Goal: Find specific page/section: Find specific page/section

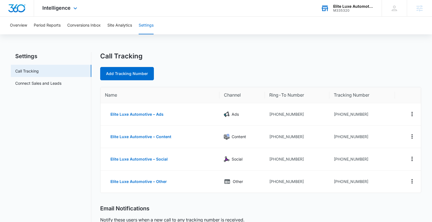
click at [352, 12] on div "Elite Luxe Automotive M335320 Your Accounts View All" at bounding box center [346, 8] width 69 height 16
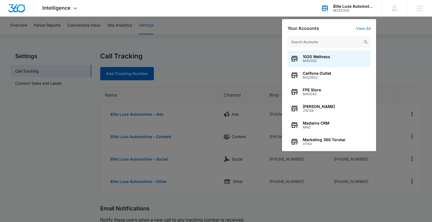
click at [346, 37] on input "text" at bounding box center [329, 42] width 83 height 11
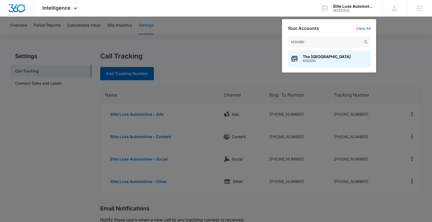
type input "M30690"
click at [307, 58] on span "The [GEOGRAPHIC_DATA]" at bounding box center [327, 57] width 48 height 4
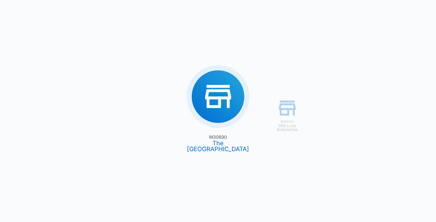
type input "[DATE]"
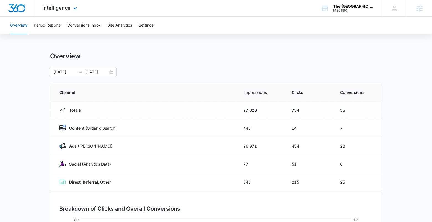
click at [69, 11] on div "Intelligence Apps Reputation Websites Forms CRM Email Social Shop Content Ads I…" at bounding box center [60, 8] width 53 height 16
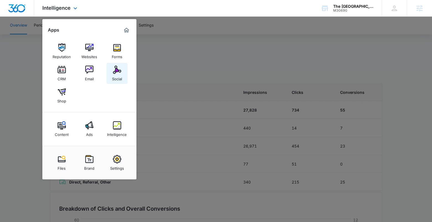
click at [114, 69] on img at bounding box center [117, 70] width 8 height 8
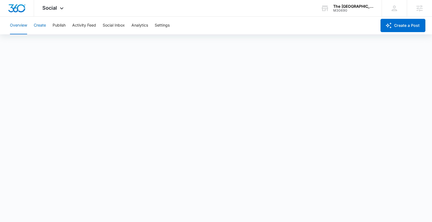
click at [41, 25] on button "Create" at bounding box center [40, 26] width 12 height 18
